Goal: Task Accomplishment & Management: Complete application form

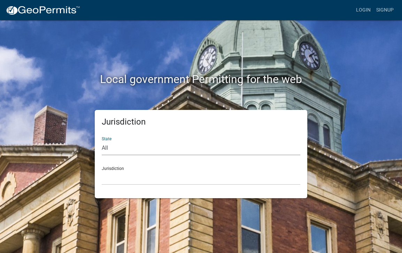
select select "[US_STATE]"
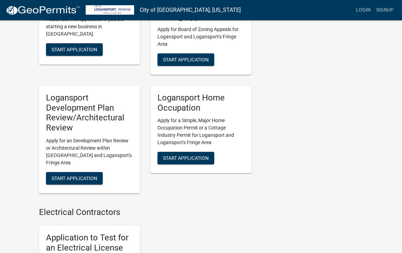
scroll to position [493, 0]
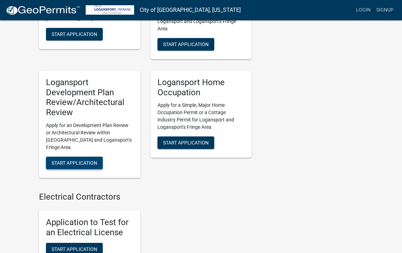
click at [82, 160] on span "Start Application" at bounding box center [75, 163] width 46 height 6
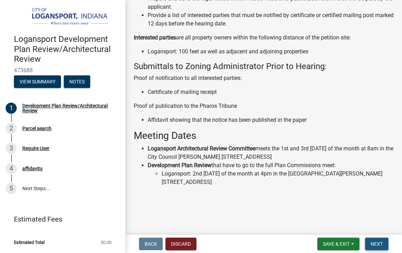
click at [386, 243] on button "Next" at bounding box center [376, 243] width 23 height 13
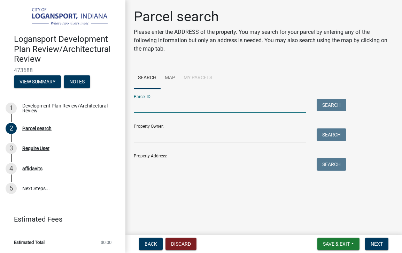
click at [148, 105] on input "Parcel ID:" at bounding box center [220, 106] width 173 height 14
click at [172, 78] on link "Map" at bounding box center [170, 78] width 19 height 22
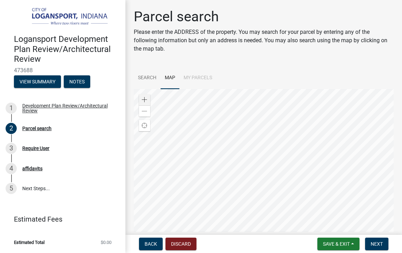
scroll to position [1, 0]
click at [147, 99] on span at bounding box center [145, 99] width 6 height 6
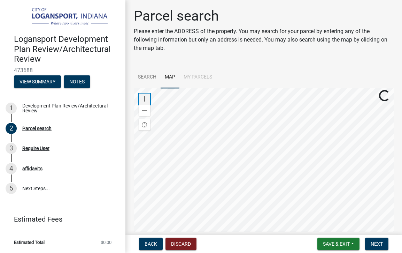
click at [145, 98] on span at bounding box center [145, 99] width 6 height 6
click at [244, 234] on div "Logansport Development Plan Review/Architectural Review 473688 View Summary Not…" at bounding box center [201, 126] width 402 height 253
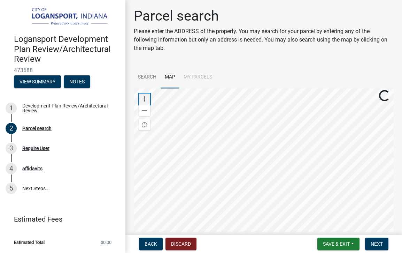
click at [144, 97] on span at bounding box center [145, 99] width 6 height 6
click at [144, 99] on span at bounding box center [145, 99] width 6 height 6
drag, startPoint x: 144, startPoint y: 96, endPoint x: 149, endPoint y: 98, distance: 5.0
click at [144, 96] on div "Zoom in" at bounding box center [144, 98] width 11 height 11
click at [147, 100] on span at bounding box center [145, 99] width 6 height 6
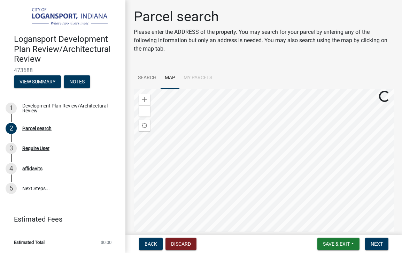
scroll to position [0, 0]
drag, startPoint x: 141, startPoint y: 75, endPoint x: 159, endPoint y: 84, distance: 20.0
click at [141, 75] on link "Search" at bounding box center [147, 78] width 27 height 22
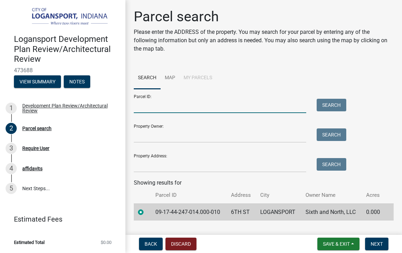
click at [151, 106] on input "Parcel ID:" at bounding box center [220, 106] width 173 height 14
type input "09-17-44-247-014.000-010"
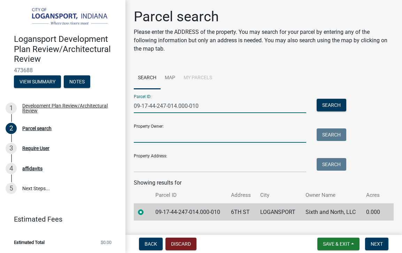
click at [174, 136] on input "Property Owner:" at bounding box center [220, 135] width 173 height 14
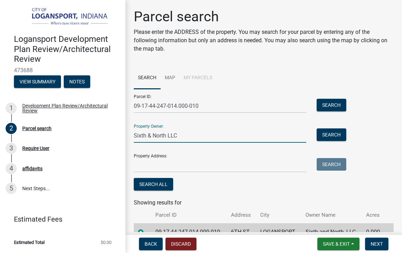
type input "Sixth & North LLC"
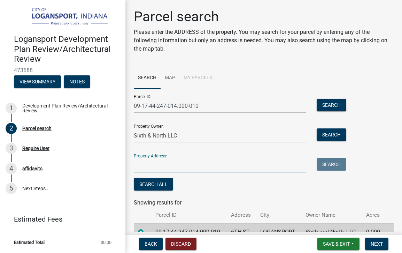
click at [159, 166] on input "Property Address:" at bounding box center [220, 165] width 173 height 14
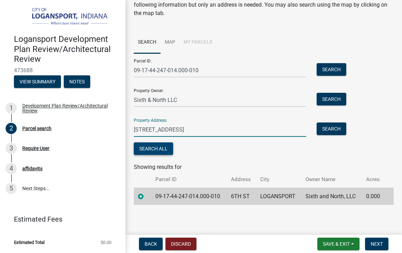
scroll to position [35, 0]
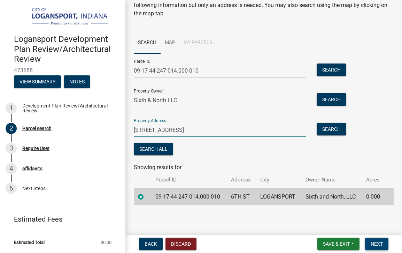
type input "[STREET_ADDRESS]"
drag, startPoint x: 382, startPoint y: 244, endPoint x: 359, endPoint y: 233, distance: 25.6
click at [382, 244] on span "Next" at bounding box center [377, 244] width 12 height 6
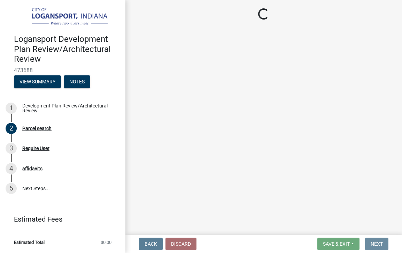
scroll to position [0, 0]
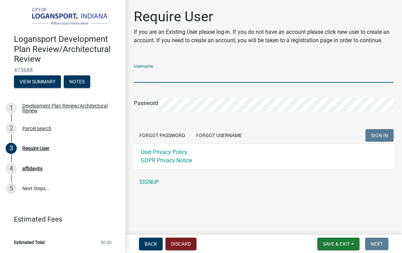
type input "Teaton611"
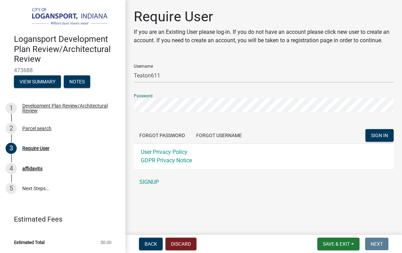
scroll to position [0, 0]
click at [372, 138] on button "SIGN IN" at bounding box center [380, 135] width 28 height 13
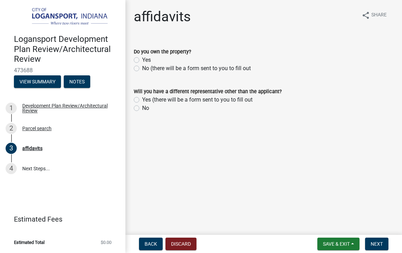
scroll to position [0, 0]
click at [142, 61] on label "Yes" at bounding box center [146, 60] width 9 height 8
click at [142, 60] on input "Yes" at bounding box center [144, 58] width 5 height 5
radio input "true"
click at [142, 107] on label "No" at bounding box center [145, 108] width 7 height 8
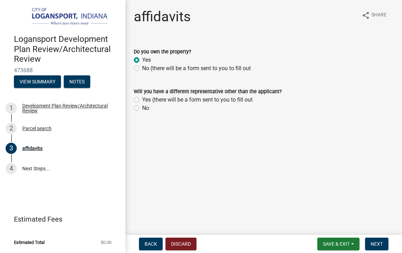
click at [142, 107] on input "No" at bounding box center [144, 106] width 5 height 5
radio input "true"
click at [375, 244] on span "Next" at bounding box center [377, 244] width 12 height 6
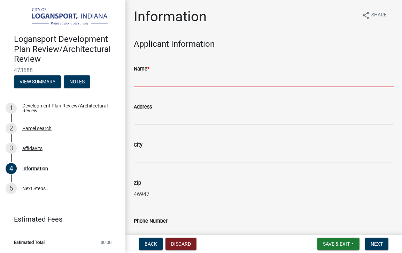
click at [151, 82] on input "Name *" at bounding box center [264, 80] width 260 height 14
click at [392, 81] on input "Name *" at bounding box center [264, 80] width 260 height 14
type input "Logansport"
click at [149, 81] on input "Name *" at bounding box center [264, 80] width 260 height 14
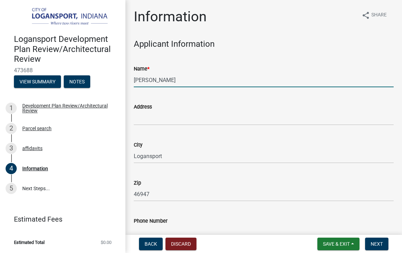
type input "[PERSON_NAME]"
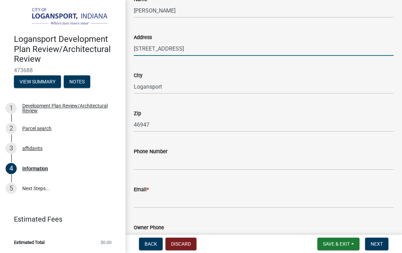
scroll to position [72, 0]
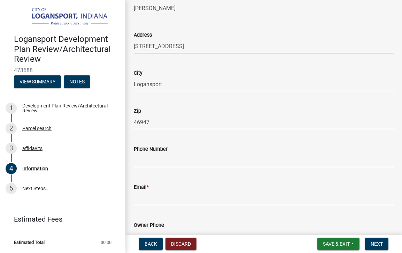
type input "[STREET_ADDRESS]"
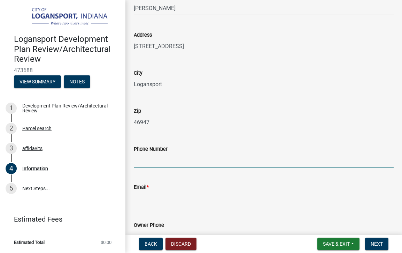
click at [143, 158] on input "Phone Number" at bounding box center [264, 160] width 260 height 14
type input "7732944662"
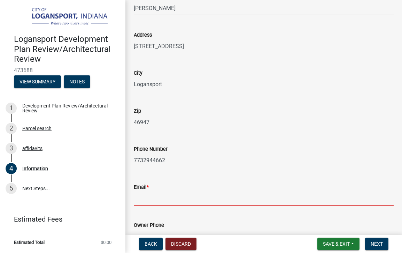
click at [156, 199] on input "Email *" at bounding box center [264, 198] width 260 height 14
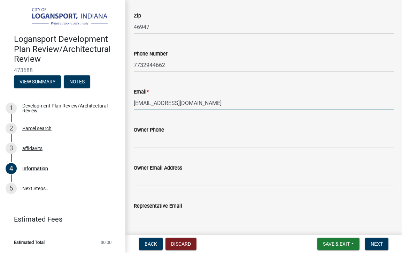
scroll to position [179, 0]
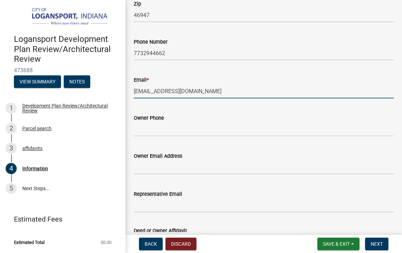
type input "[EMAIL_ADDRESS][DOMAIN_NAME]"
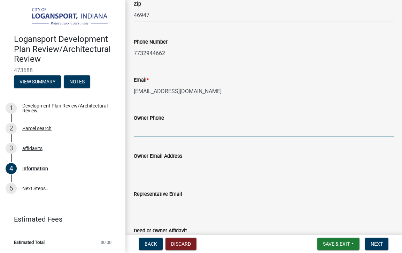
click at [151, 131] on input "Owner Phone" at bounding box center [264, 129] width 260 height 14
type input "77232944662"
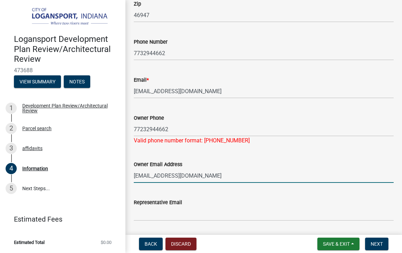
type input "[EMAIL_ADDRESS][DOMAIN_NAME]"
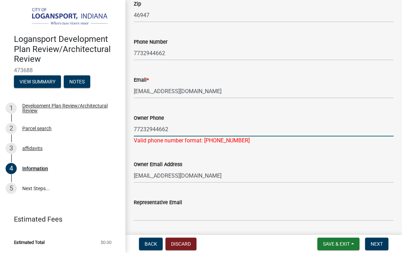
drag, startPoint x: 170, startPoint y: 129, endPoint x: 136, endPoint y: 128, distance: 34.5
click at [136, 128] on input "77232944662" at bounding box center [264, 129] width 260 height 14
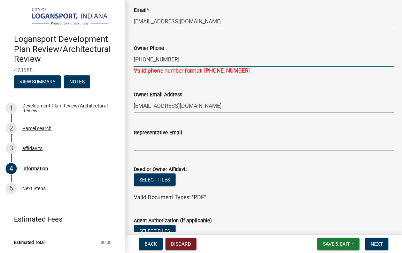
scroll to position [255, 0]
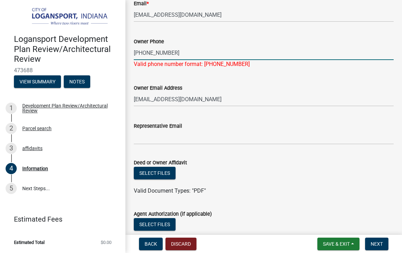
type input "[PHONE_NUMBER]"
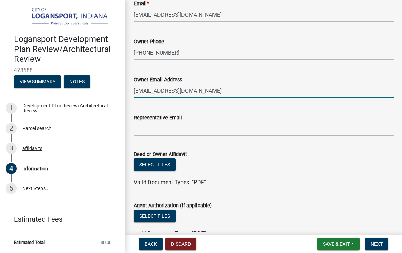
drag, startPoint x: 195, startPoint y: 100, endPoint x: 144, endPoint y: 92, distance: 51.9
click at [143, 92] on input "[EMAIL_ADDRESS][DOMAIN_NAME]" at bounding box center [264, 91] width 260 height 14
click at [144, 91] on input "[EMAIL_ADDRESS][DOMAIN_NAME]" at bounding box center [264, 91] width 260 height 14
drag, startPoint x: 196, startPoint y: 91, endPoint x: 143, endPoint y: 90, distance: 53.7
click at [133, 91] on div "Owner Email Address [EMAIL_ADDRESS][DOMAIN_NAME]" at bounding box center [264, 82] width 271 height 32
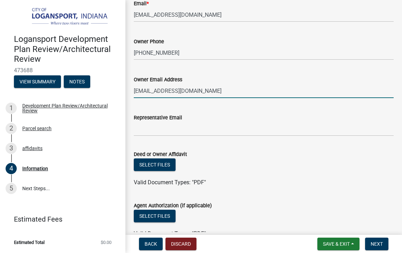
scroll to position [254, 0]
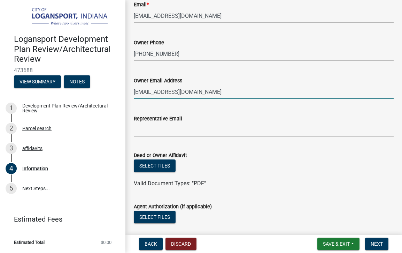
type input "[EMAIL_ADDRESS][DOMAIN_NAME]"
click at [142, 129] on input "Representative Email" at bounding box center [264, 130] width 260 height 14
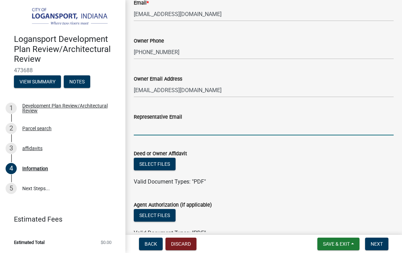
paste input "[EMAIL_ADDRESS][DOMAIN_NAME]"
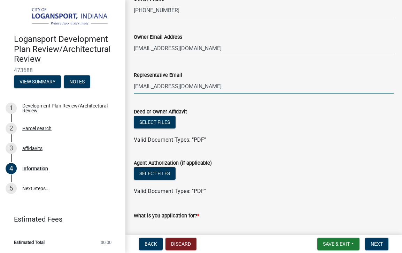
scroll to position [300, 0]
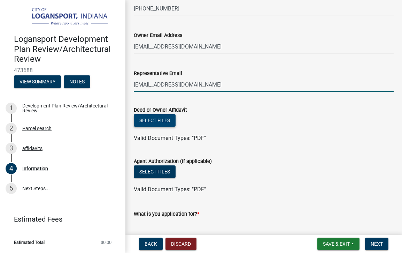
type input "[EMAIL_ADDRESS][DOMAIN_NAME]"
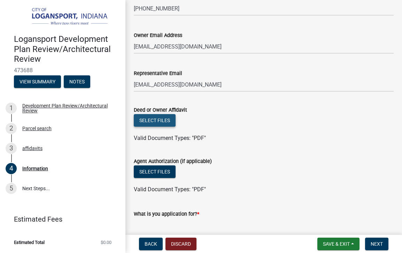
click at [153, 119] on button "Select files" at bounding box center [155, 120] width 42 height 13
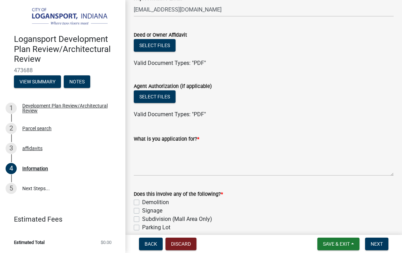
scroll to position [436, 0]
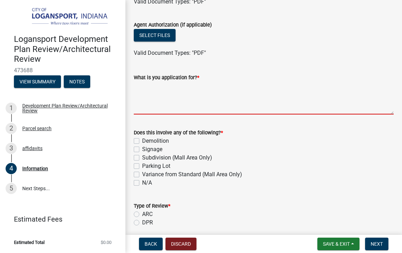
click at [146, 110] on textarea "What is you application for? *" at bounding box center [264, 98] width 260 height 33
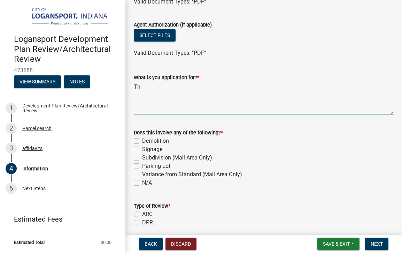
type textarea "T"
drag, startPoint x: 236, startPoint y: 86, endPoint x: 219, endPoint y: 86, distance: 17.1
click at [219, 86] on textarea "Application is for the building of a [PERSON_NAME] stage" at bounding box center [264, 98] width 260 height 33
drag, startPoint x: 282, startPoint y: 85, endPoint x: 264, endPoint y: 88, distance: 18.6
click at [264, 88] on textarea "Application is for the building of a 12" high, 12' x 16' musical stage" at bounding box center [264, 98] width 260 height 33
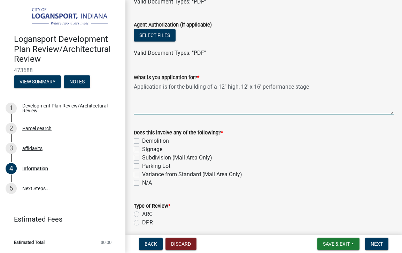
click at [319, 86] on textarea "Application is for the building of a 12" high, 12' x 16' performance stage" at bounding box center [264, 98] width 260 height 33
click at [171, 92] on textarea "Application is for the building of a 12" high, 12' x 16' performance stage, and…" at bounding box center [264, 98] width 260 height 33
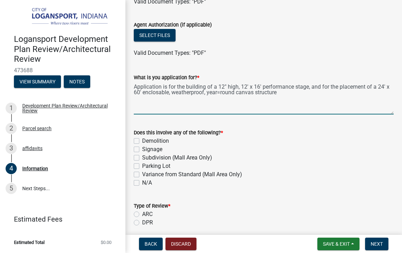
click at [220, 92] on textarea "Application is for the building of a 12" high, 12' x 16' performance stage, and…" at bounding box center [264, 98] width 260 height 33
click at [158, 91] on textarea "Application is for the building of a 12" high, 12' x 16' performance stage, and…" at bounding box center [264, 98] width 260 height 33
click at [143, 94] on textarea "Application is for the building of a 12" high, 12' x 16' performance stage, and…" at bounding box center [264, 98] width 260 height 33
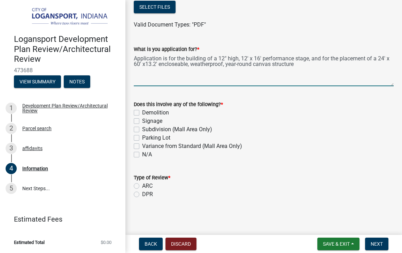
scroll to position [464, 0]
type textarea "Application is for the building of a 12" high, 12' x 16' performance stage, and…"
click at [142, 155] on label "N/A" at bounding box center [147, 155] width 10 height 8
click at [142, 155] on input "N/A" at bounding box center [144, 153] width 5 height 5
checkbox input "true"
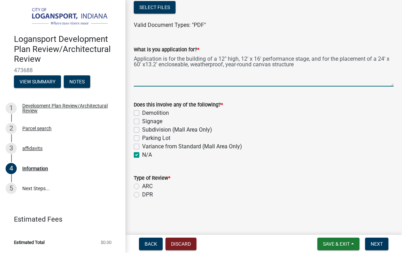
checkbox input "false"
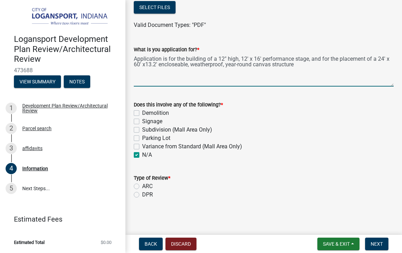
checkbox input "true"
click at [142, 196] on label "DPR" at bounding box center [147, 194] width 11 height 8
click at [142, 195] on input "DPR" at bounding box center [144, 192] width 5 height 5
radio input "true"
click at [379, 245] on span "Next" at bounding box center [377, 244] width 12 height 6
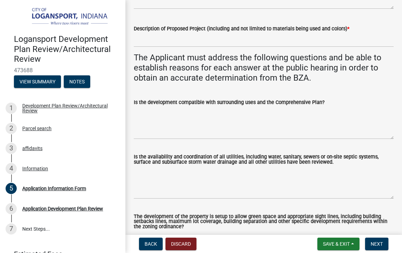
scroll to position [83, 0]
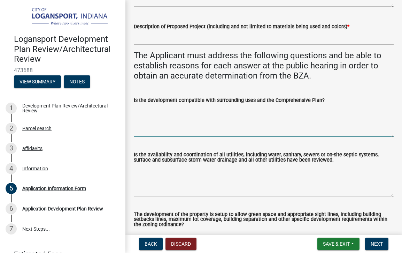
click at [146, 108] on textarea "Is the development compatible with surrounding uses and the Comprehensive Plan?" at bounding box center [264, 120] width 260 height 33
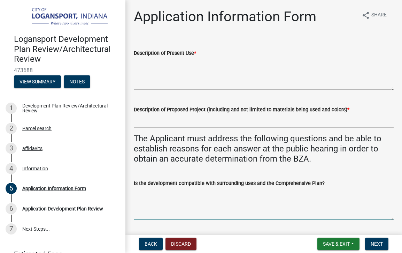
scroll to position [0, 0]
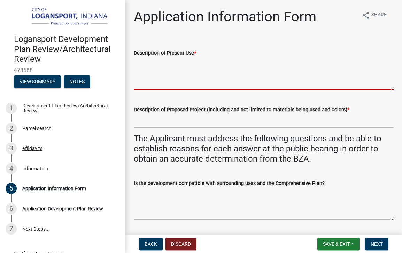
click at [137, 62] on textarea "Description of Present Use *" at bounding box center [264, 73] width 260 height 33
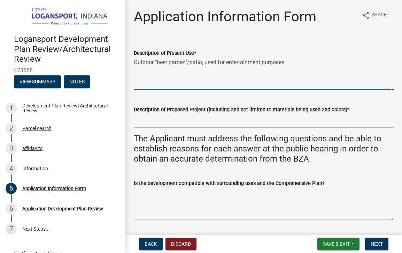
drag, startPoint x: 201, startPoint y: 71, endPoint x: 230, endPoint y: 82, distance: 31.2
click at [230, 82] on textarea "Outdoor "beer garden"/patio, used for entertainment purposes" at bounding box center [264, 73] width 260 height 33
type textarea "Outdoor "beer garden"/patio, used for entertainment purposes"
click at [150, 122] on input "Description of Proposed Project (including and not limited to materials being u…" at bounding box center [264, 121] width 260 height 14
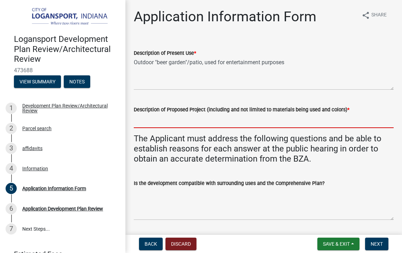
scroll to position [0, 0]
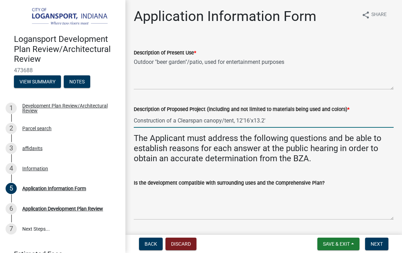
click at [245, 121] on input "Construction of a Clearspan canopy/tent, 12'16'x13.2'" at bounding box center [264, 120] width 260 height 14
click at [286, 121] on input "Construction of a Clearspan canopy/tent, 12'x16'x13.2'" at bounding box center [264, 120] width 260 height 14
click at [147, 121] on input "Construction of a Clearspan canopy/tent, 12'x16'x13.2', white in color; the sid…" at bounding box center [264, 120] width 260 height 14
click at [167, 121] on input "Construction of a Clearspan tubular steel-frame canopy/tent, 12'x16'x13.2', whi…" at bounding box center [264, 120] width 260 height 14
click at [181, 122] on input "Construction of a Clearspan tubular-steel-frame canopy/tent, 12'x16'x13.2', whi…" at bounding box center [264, 120] width 260 height 14
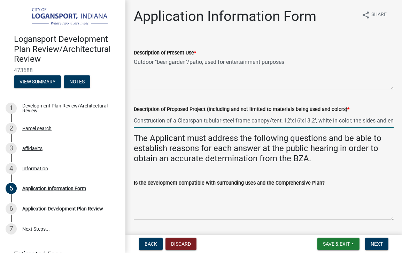
click at [346, 122] on input "Construction of a Clearspan tubular-steel frame canopy/tent, 12'x16'x13.2', whi…" at bounding box center [264, 120] width 260 height 14
click at [350, 121] on input "Construction of a Clearspan tubular-steel frame canopy/tent, 12'x16'x13.2', whi…" at bounding box center [264, 120] width 260 height 14
click at [171, 119] on input "Construction of a Clearspan tubular-steel frame canopy/tent, 12'x16'x13.2', whi…" at bounding box center [264, 120] width 260 height 14
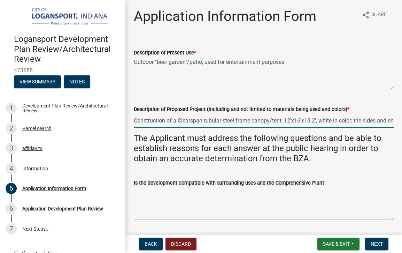
click at [154, 123] on input "Construction of a Clearspan tubular-steel frame canopy/tent, 12'x16'x13.2', whi…" at bounding box center [264, 120] width 260 height 14
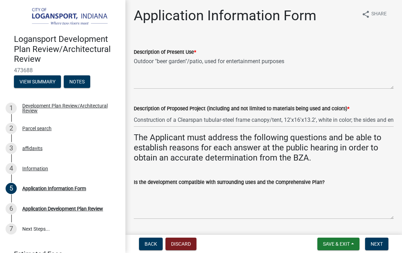
drag, startPoint x: 156, startPoint y: 122, endPoint x: 163, endPoint y: 120, distance: 7.2
click at [147, 120] on div "Description of Proposed Project (including and not limited to materials being u…" at bounding box center [264, 110] width 271 height 32
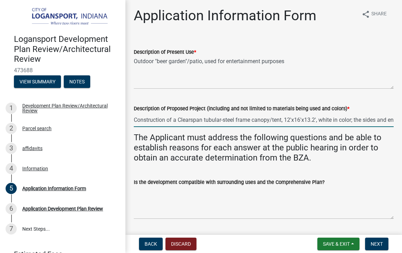
click at [171, 119] on input "Construction of a Clearspan tubular-steel frame canopy/tent, 12'x16'x13.2', whi…" at bounding box center [264, 120] width 260 height 14
drag, startPoint x: 318, startPoint y: 122, endPoint x: 126, endPoint y: 121, distance: 192.8
click at [291, 120] on input "Construction of a Clearspan tubular-steel frame canopy/tent, 12'x16'x13.2', whi…" at bounding box center [264, 120] width 260 height 14
click at [287, 120] on input "Construction of a Clearspan tubular-steel frame canopy/tent, 12'x16'x13.2', whi…" at bounding box center [264, 120] width 260 height 14
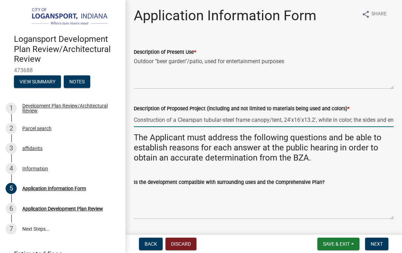
drag, startPoint x: 301, startPoint y: 120, endPoint x: 296, endPoint y: 121, distance: 5.3
click at [296, 121] on input "Construction of a Clearspan tubular-steel frame canopy/tent, 24'x16'x13.2', whi…" at bounding box center [264, 120] width 260 height 14
drag, startPoint x: 351, startPoint y: 121, endPoint x: 403, endPoint y: 119, distance: 52.0
click at [402, 119] on html "Internet Explorer does NOT work with GeoPermits. Get a new browser for more sec…" at bounding box center [201, 126] width 402 height 253
click at [392, 120] on input "Construction of a Clearspan tubular-steel frame canopy/tent, 24'x60'x13.2', whi…" at bounding box center [264, 120] width 260 height 14
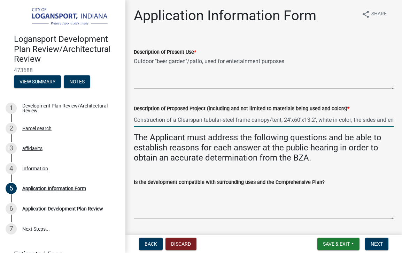
drag, startPoint x: 394, startPoint y: 120, endPoint x: 131, endPoint y: 118, distance: 262.9
click at [131, 118] on div "Description of Proposed Project (including and not limited to materials being u…" at bounding box center [264, 110] width 271 height 32
type input "Construction of a Clearspan tubular-steel frame canopy/tent, 24'x60'x13.2', whi…"
click at [152, 241] on span "Back" at bounding box center [151, 244] width 13 height 6
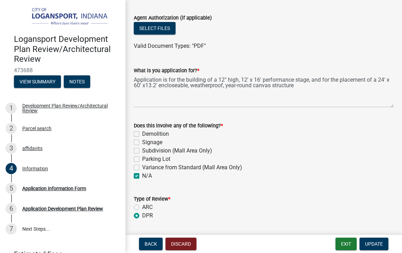
scroll to position [448, 0]
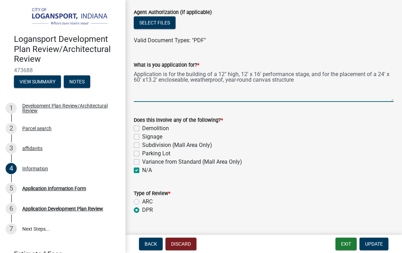
drag, startPoint x: 227, startPoint y: 73, endPoint x: 222, endPoint y: 74, distance: 4.9
click at [222, 74] on textarea "Application is for the building of a 12" high, 12' x 16' performance stage, and…" at bounding box center [264, 85] width 260 height 33
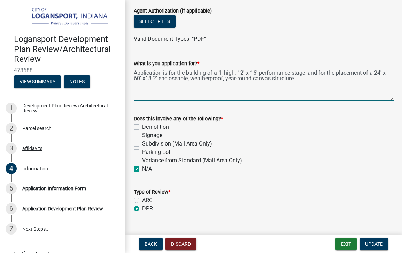
scroll to position [451, 0]
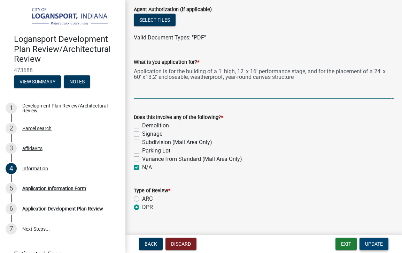
type textarea "Application is for the building of a 1' high, 12' x 16' performance stage, and …"
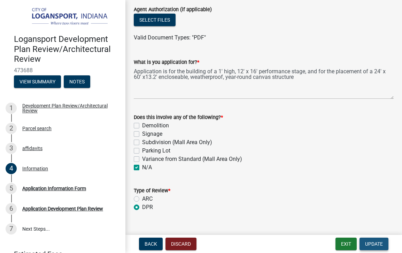
click at [378, 247] on button "Update" at bounding box center [374, 243] width 29 height 13
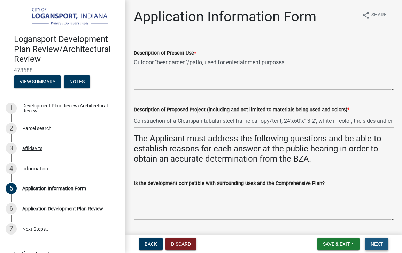
click at [378, 245] on span "Next" at bounding box center [377, 244] width 12 height 6
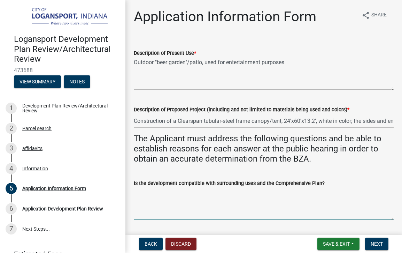
click at [159, 196] on textarea "Is the development compatible with surrounding uses and the Comprehensive Plan?" at bounding box center [264, 203] width 260 height 33
drag, startPoint x: 322, startPoint y: 192, endPoint x: 132, endPoint y: 193, distance: 189.7
click at [132, 193] on div "Is the development compatible with surrounding uses and the Comprehensive Plan?…" at bounding box center [264, 194] width 271 height 51
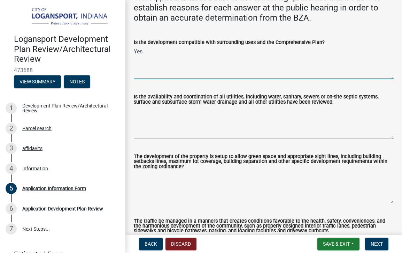
scroll to position [141, 0]
type textarea "Yes"
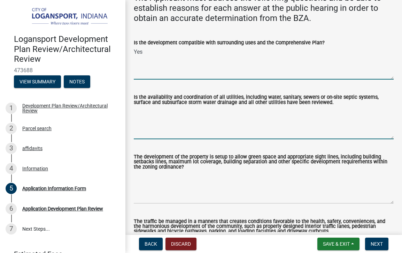
click at [143, 112] on textarea "Is the availability and coordination of all utilities, including water, sanitar…" at bounding box center [264, 122] width 260 height 33
type textarea "Yes"
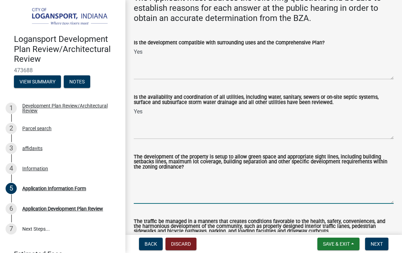
click at [141, 173] on textarea "The development of the property is setup to allow green space and appropriate s…" at bounding box center [264, 187] width 260 height 33
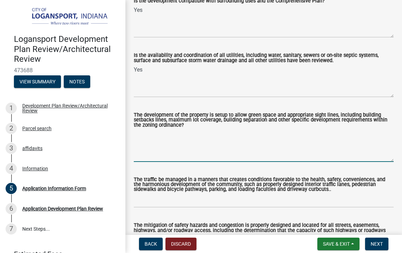
scroll to position [241, 0]
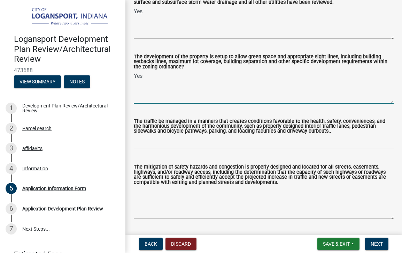
type textarea "Yes"
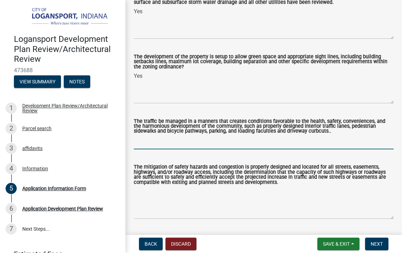
click at [138, 146] on input "The traffic be managed in a manners that creates conditions favorable to the he…" at bounding box center [264, 142] width 260 height 14
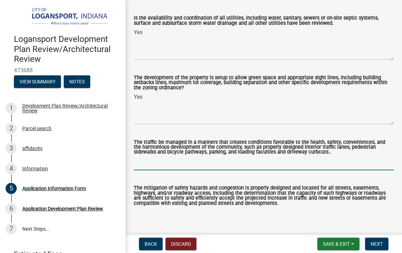
scroll to position [297, 0]
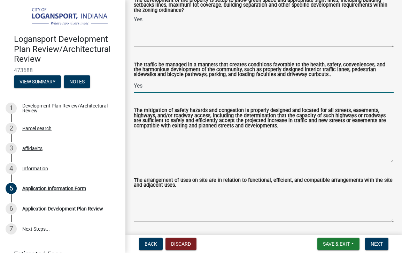
type input "Yes"
click at [140, 139] on textarea "The mitigation of safety hazards and congestion is properly designed and locate…" at bounding box center [264, 146] width 260 height 33
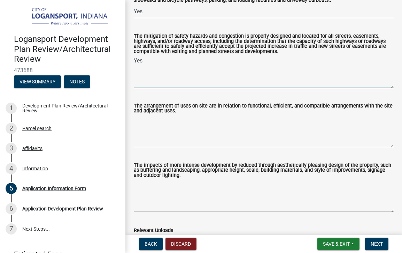
scroll to position [372, 0]
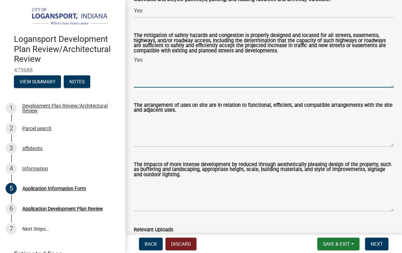
type textarea "Yes"
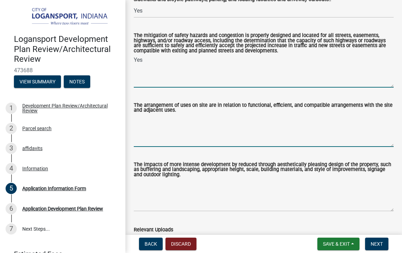
drag, startPoint x: 136, startPoint y: 121, endPoint x: 142, endPoint y: 123, distance: 6.8
click at [136, 121] on textarea "The arrangement of uses on site are in relation to functional, efficient, and c…" at bounding box center [264, 130] width 260 height 33
type textarea "Yes"
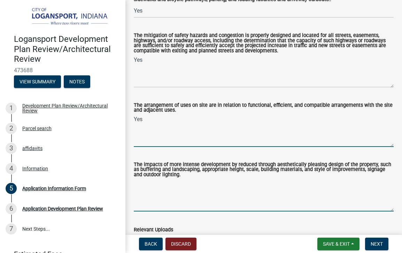
click at [142, 184] on textarea "The impacts of more intense development by reduced through aesthetically pleasi…" at bounding box center [264, 195] width 260 height 33
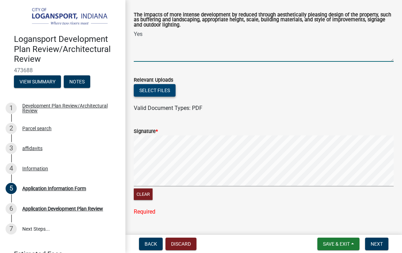
scroll to position [527, 0]
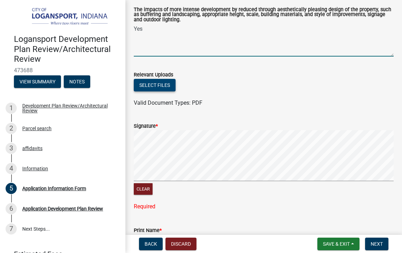
type textarea "Yes"
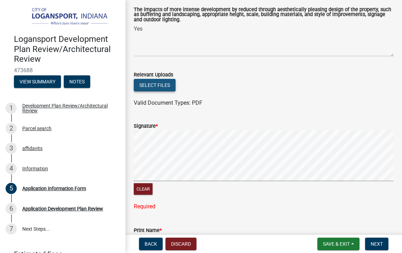
click at [157, 88] on button "Select files" at bounding box center [155, 85] width 42 height 13
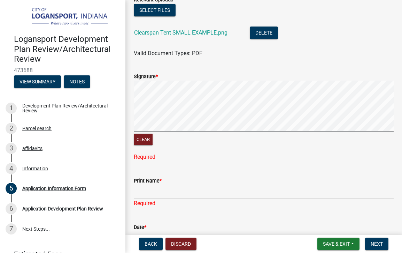
scroll to position [0, 0]
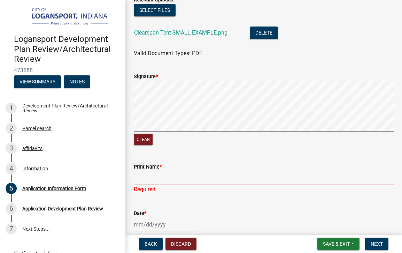
click at [145, 182] on input "Print Name *" at bounding box center [264, 178] width 260 height 14
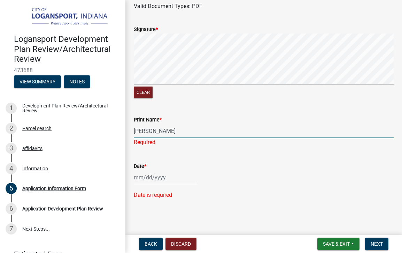
type input "[PERSON_NAME]"
click at [141, 178] on div at bounding box center [166, 177] width 64 height 14
select select "9"
select select "2025"
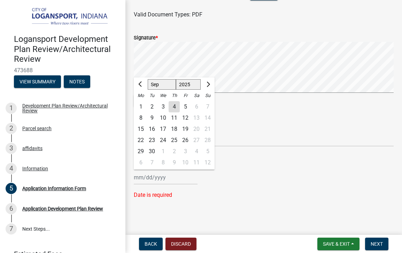
scroll to position [643, 0]
click at [174, 107] on div "4" at bounding box center [174, 106] width 11 height 11
type input "[DATE]"
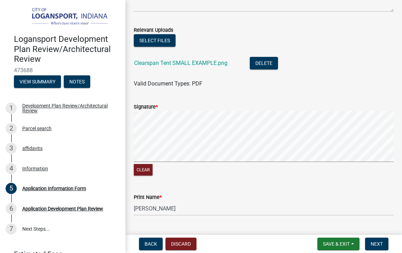
scroll to position [568, 0]
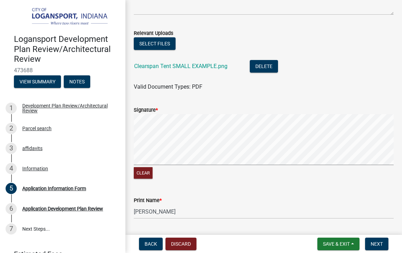
drag, startPoint x: 175, startPoint y: 132, endPoint x: 168, endPoint y: 115, distance: 17.9
click at [168, 114] on div "Signature *" at bounding box center [264, 110] width 260 height 8
click at [402, 130] on html "Internet Explorer does NOT work with GeoPermits. Get a new browser for more sec…" at bounding box center [201, 126] width 402 height 253
click at [402, 129] on html "Internet Explorer does NOT work with GeoPermits. Get a new browser for more sec…" at bounding box center [201, 126] width 402 height 253
click at [402, 138] on html "Internet Explorer does NOT work with GeoPermits. Get a new browser for more sec…" at bounding box center [201, 126] width 402 height 253
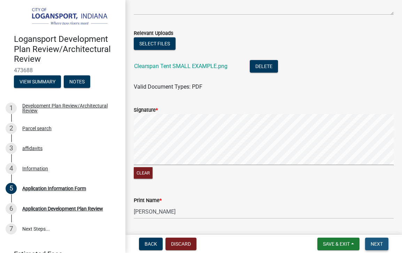
click at [375, 246] on span "Next" at bounding box center [377, 244] width 12 height 6
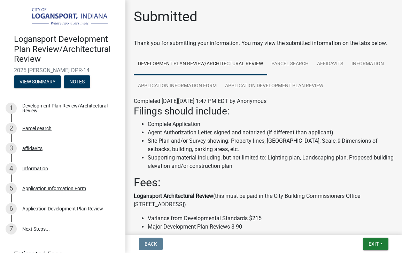
scroll to position [0, 0]
click at [379, 244] on span "Exit" at bounding box center [374, 244] width 10 height 6
click at [358, 222] on button "Save & Exit" at bounding box center [361, 225] width 56 height 17
